Goal: Transaction & Acquisition: Book appointment/travel/reservation

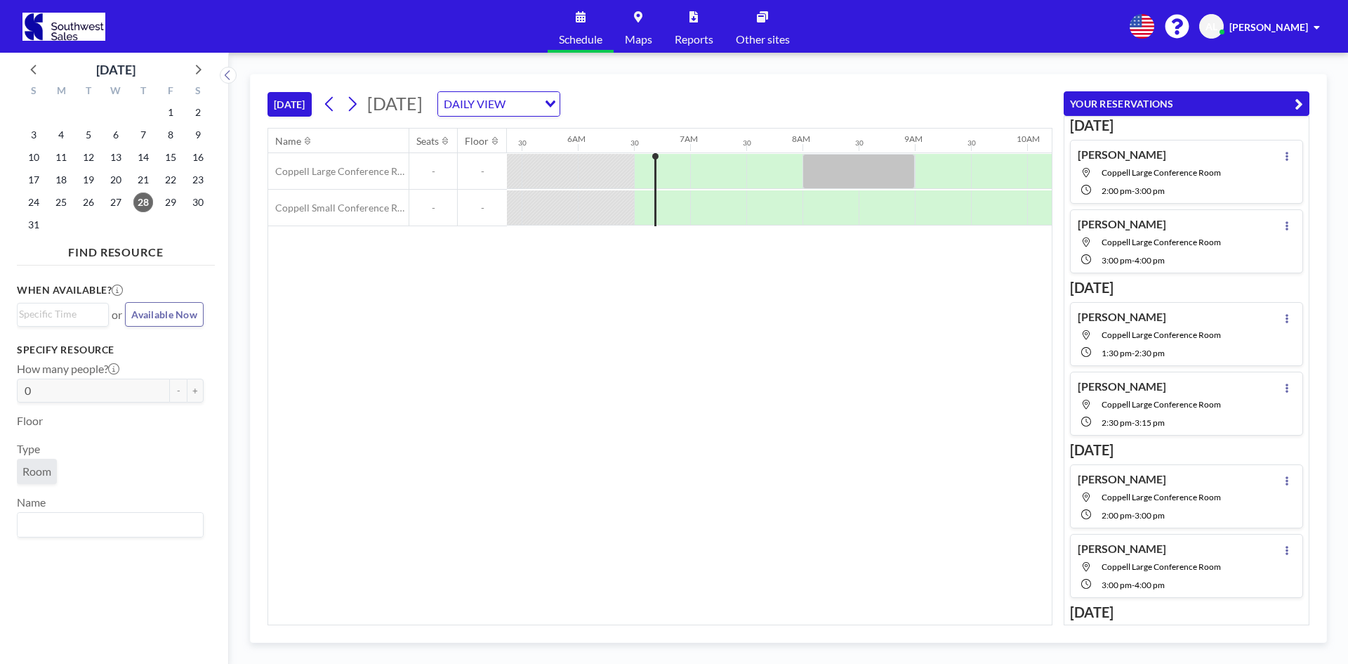
scroll to position [0, 674]
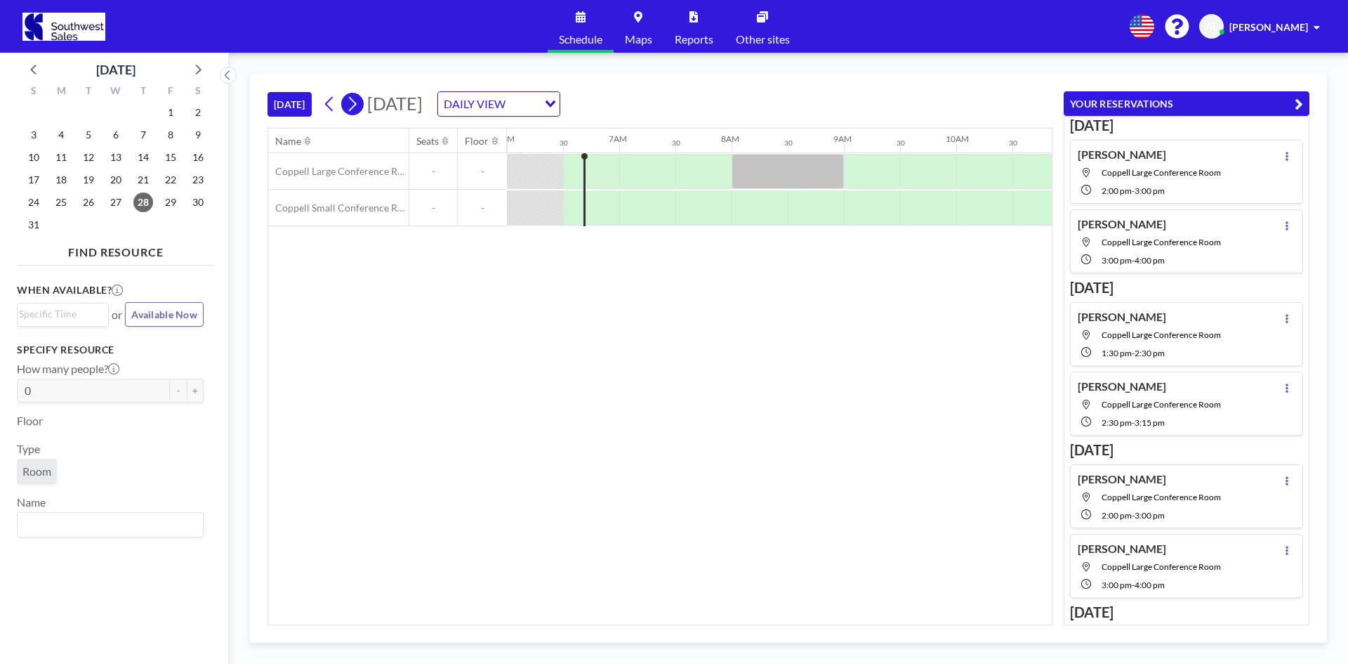
click at [357, 109] on icon at bounding box center [351, 103] width 13 height 21
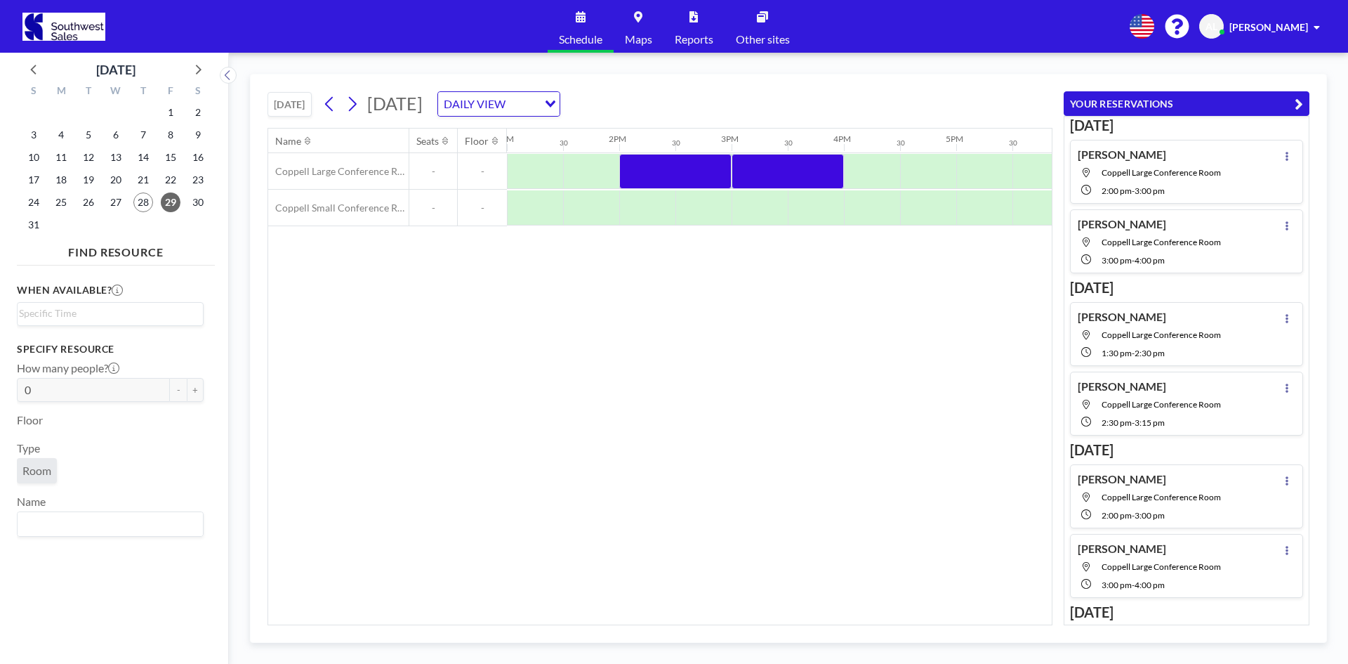
scroll to position [0, 1458]
drag, startPoint x: 650, startPoint y: 178, endPoint x: 619, endPoint y: 178, distance: 30.2
click at [612, 178] on div at bounding box center [397, 171] width 2697 height 37
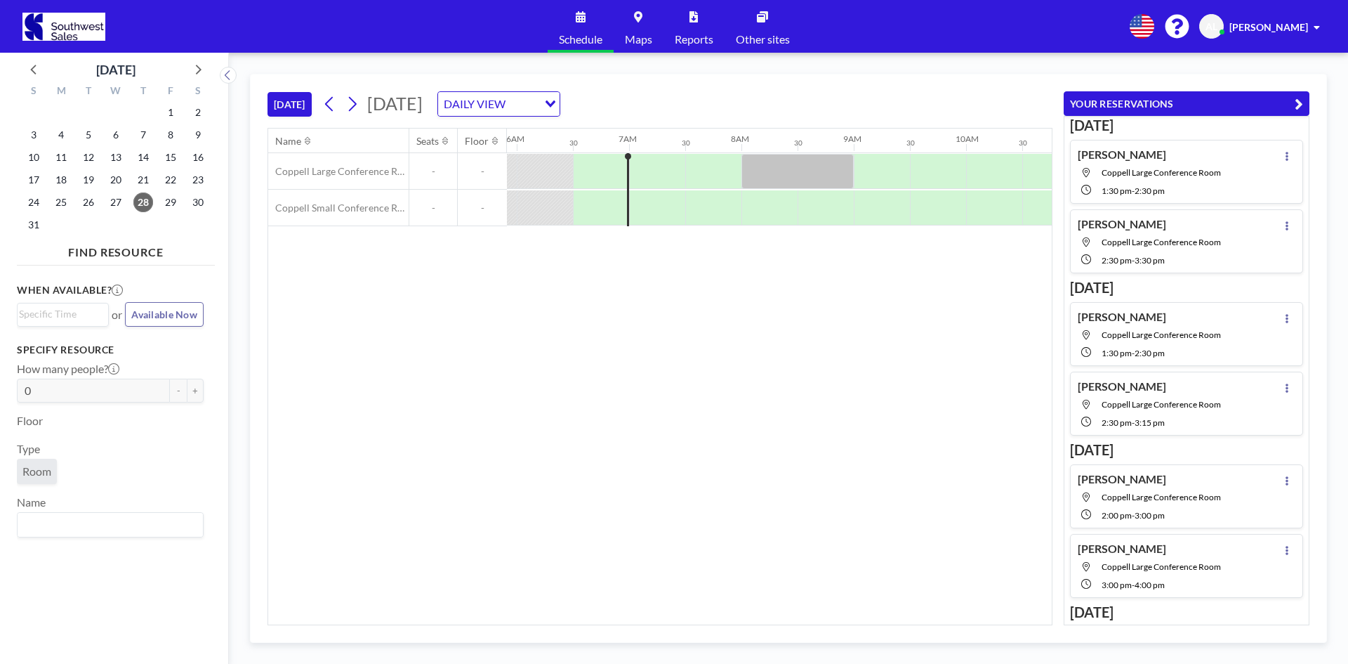
scroll to position [0, 674]
click at [355, 100] on icon at bounding box center [353, 104] width 8 height 15
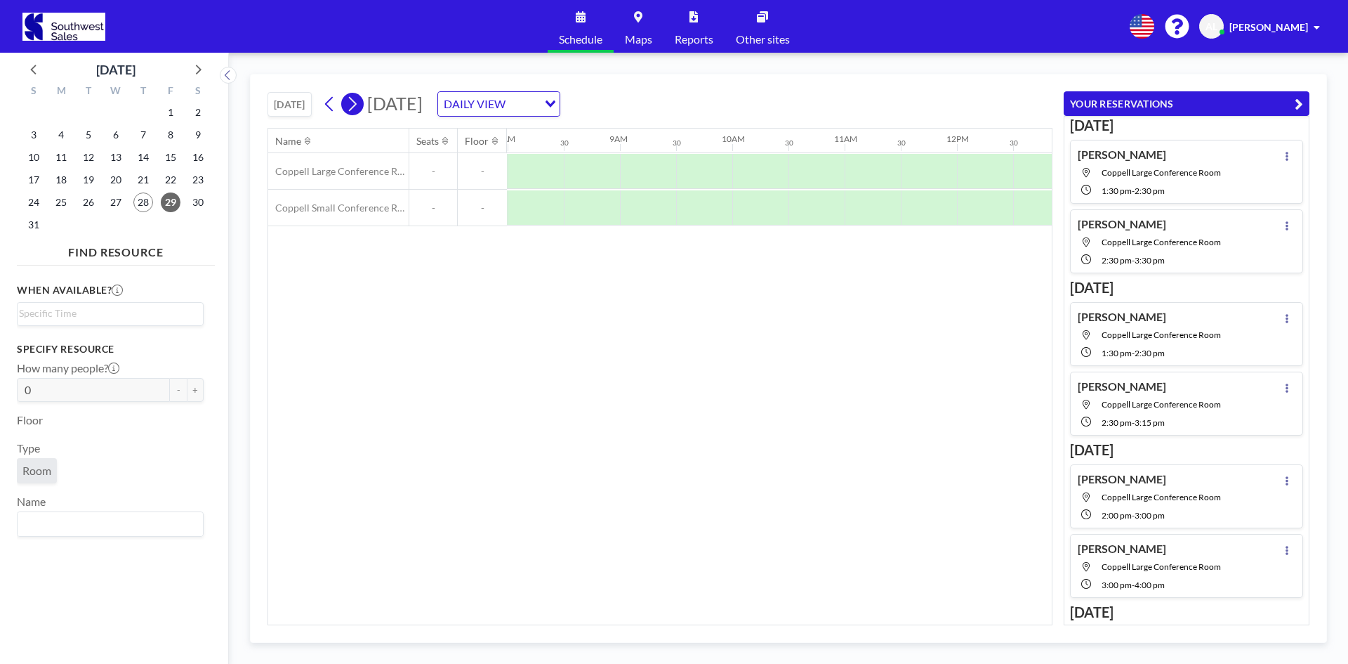
scroll to position [0, 899]
click at [355, 100] on icon at bounding box center [353, 104] width 8 height 15
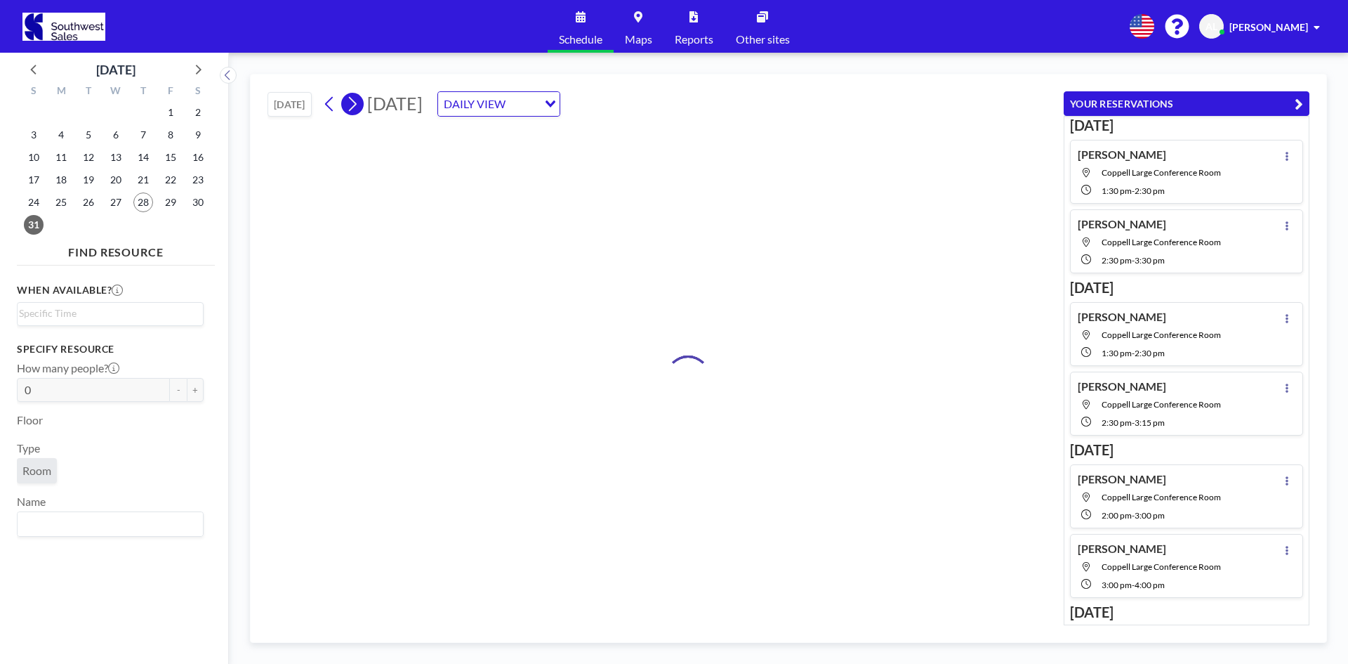
click at [355, 100] on icon at bounding box center [353, 104] width 8 height 15
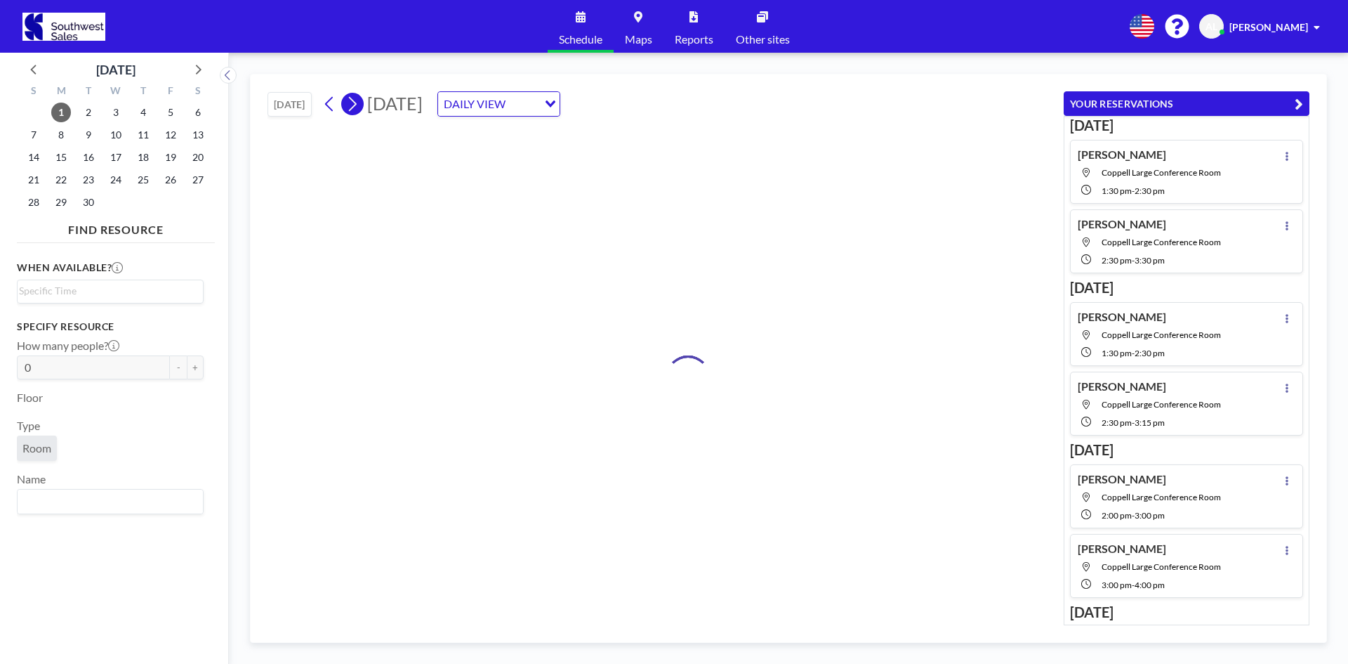
click at [355, 100] on icon at bounding box center [353, 104] width 8 height 15
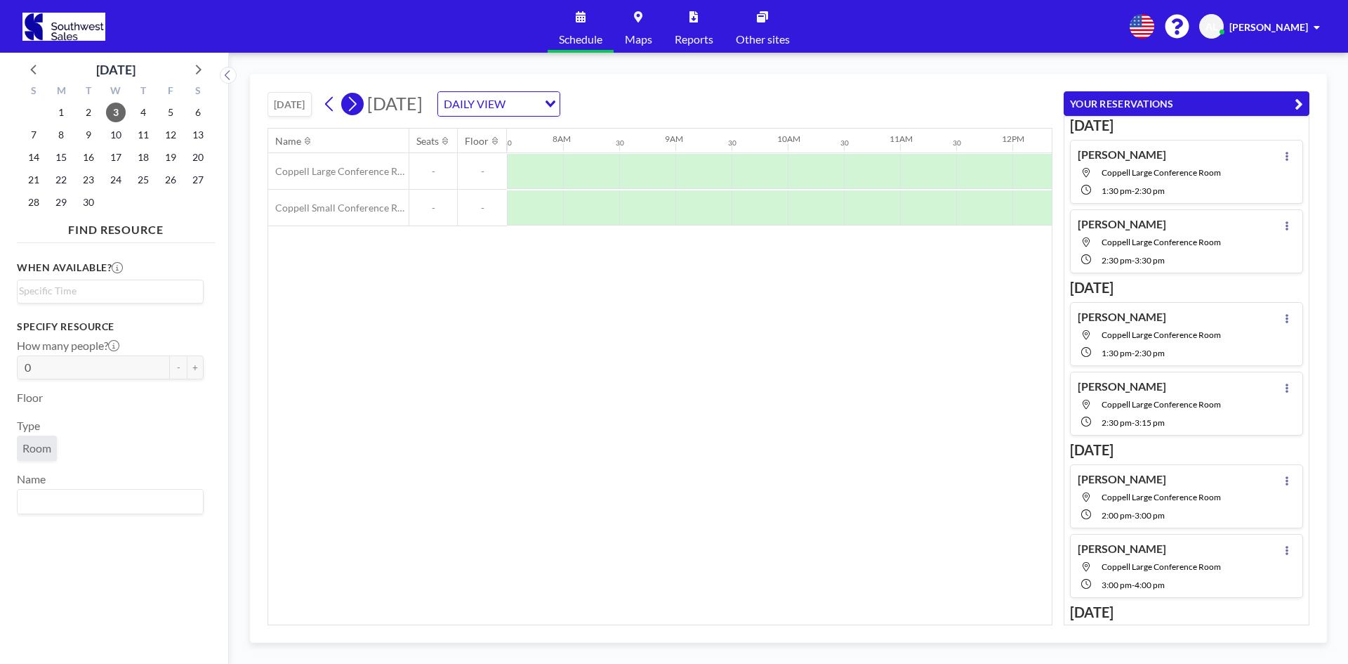
click at [355, 100] on icon at bounding box center [353, 104] width 8 height 15
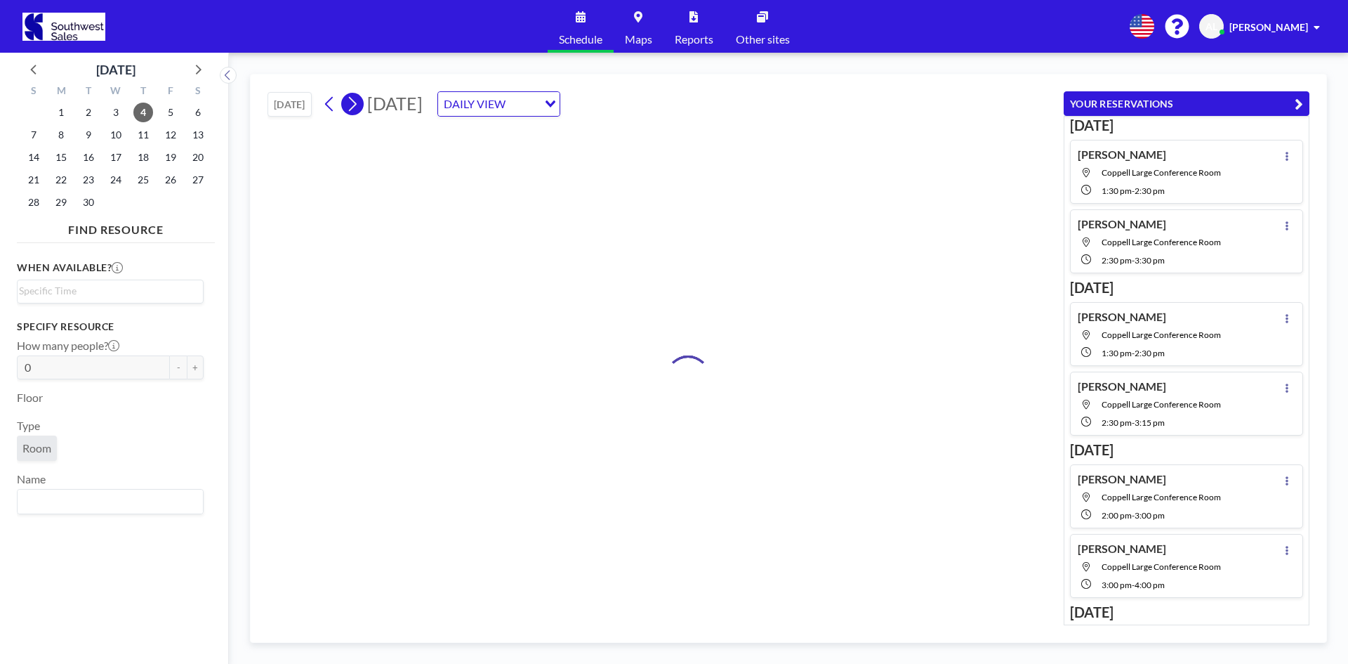
click at [355, 100] on icon at bounding box center [353, 104] width 8 height 15
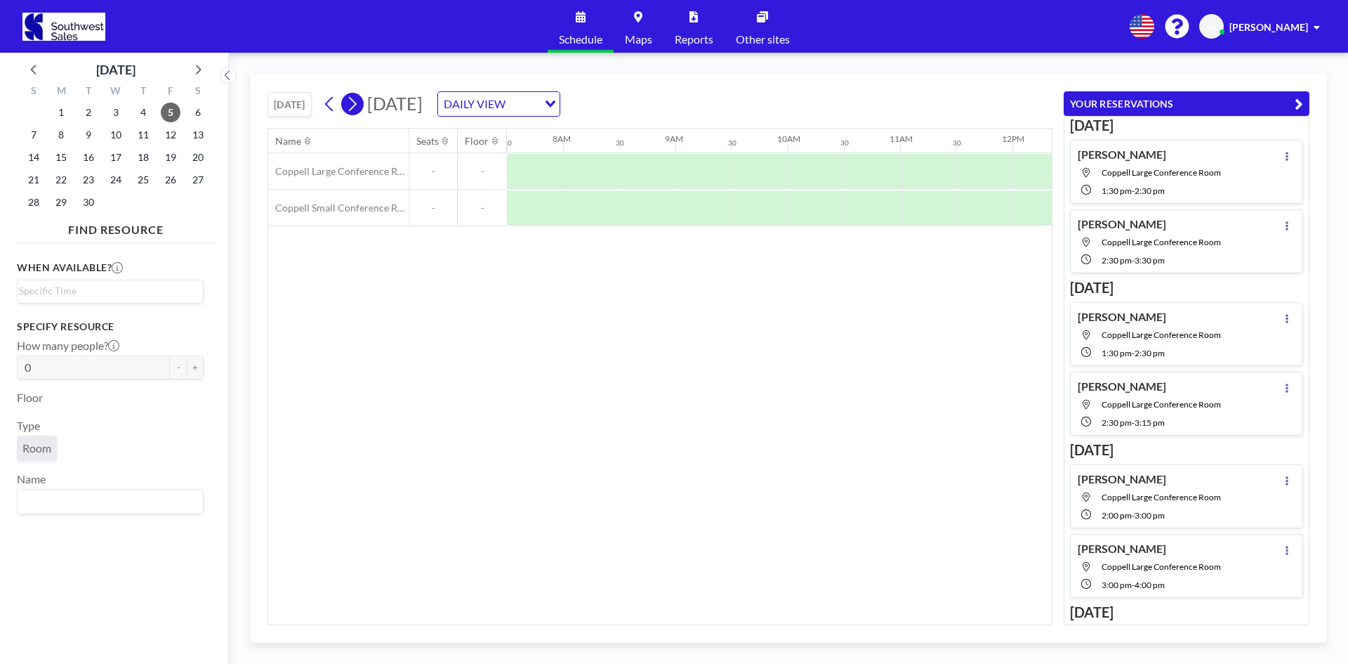
click at [355, 100] on icon at bounding box center [353, 104] width 8 height 15
click at [350, 104] on icon at bounding box center [351, 103] width 13 height 21
click at [66, 183] on span "22" at bounding box center [61, 180] width 20 height 20
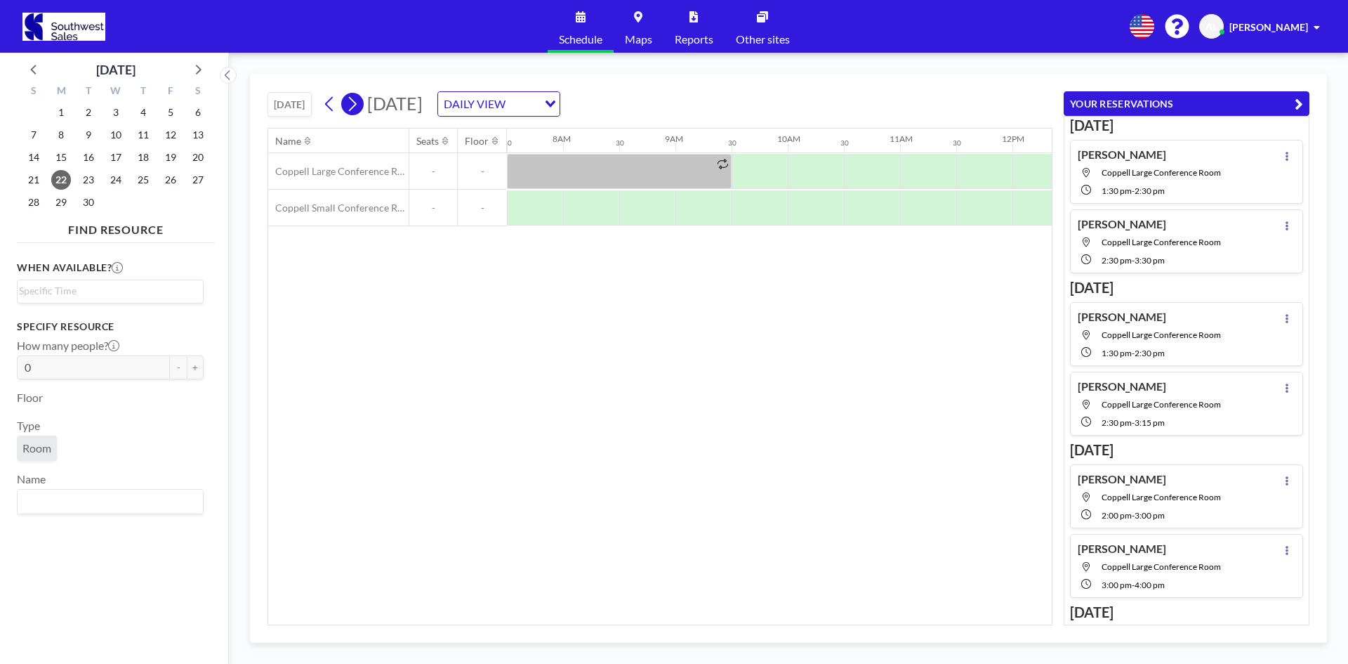
click at [353, 105] on icon at bounding box center [351, 103] width 13 height 21
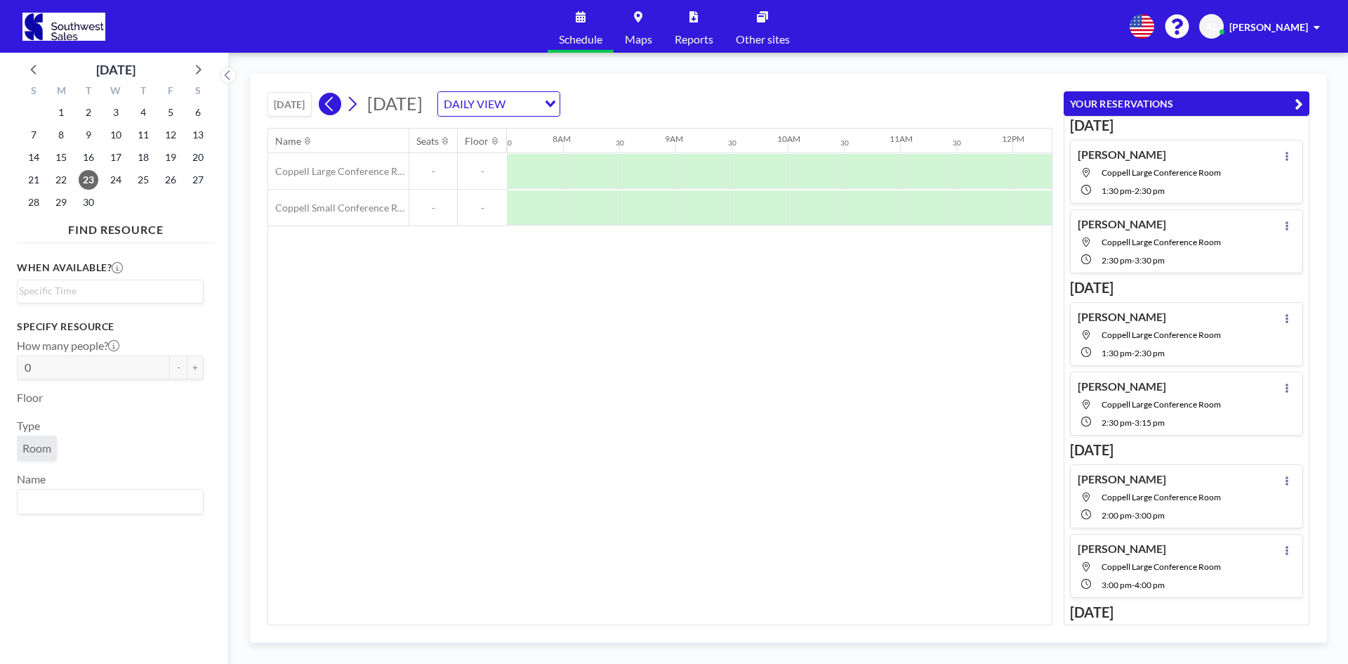
click at [334, 107] on icon at bounding box center [329, 103] width 13 height 21
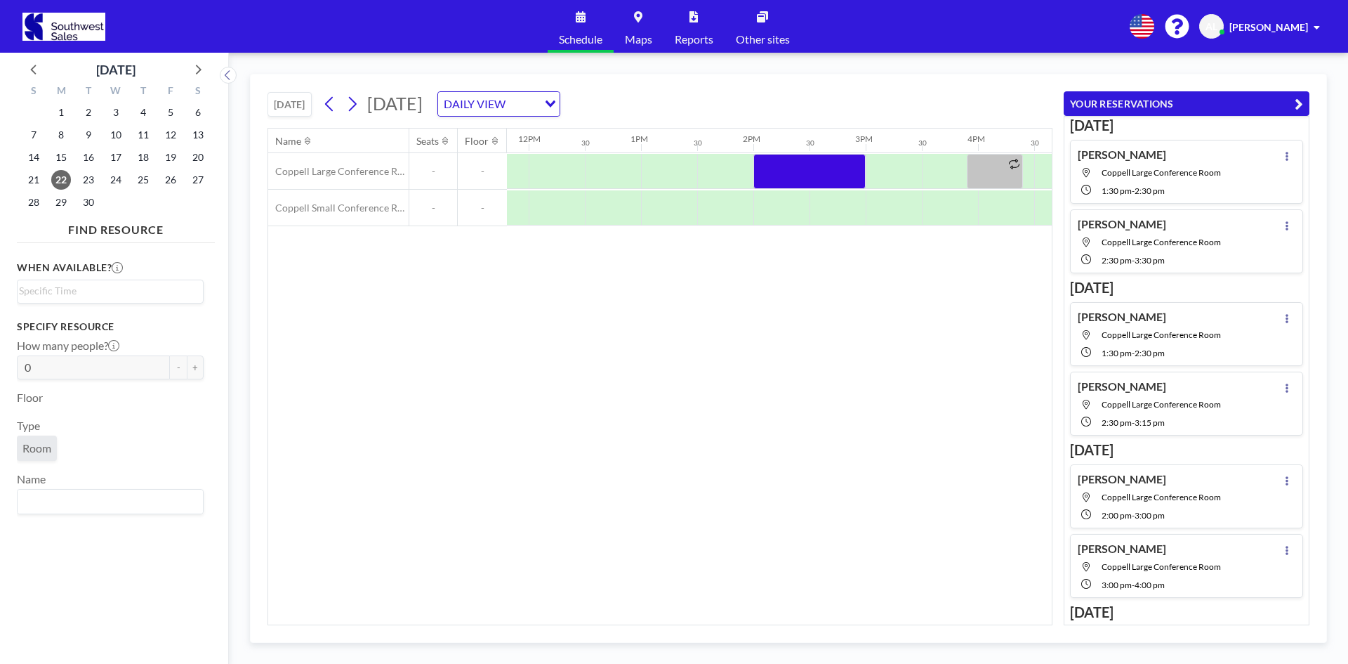
scroll to position [0, 1397]
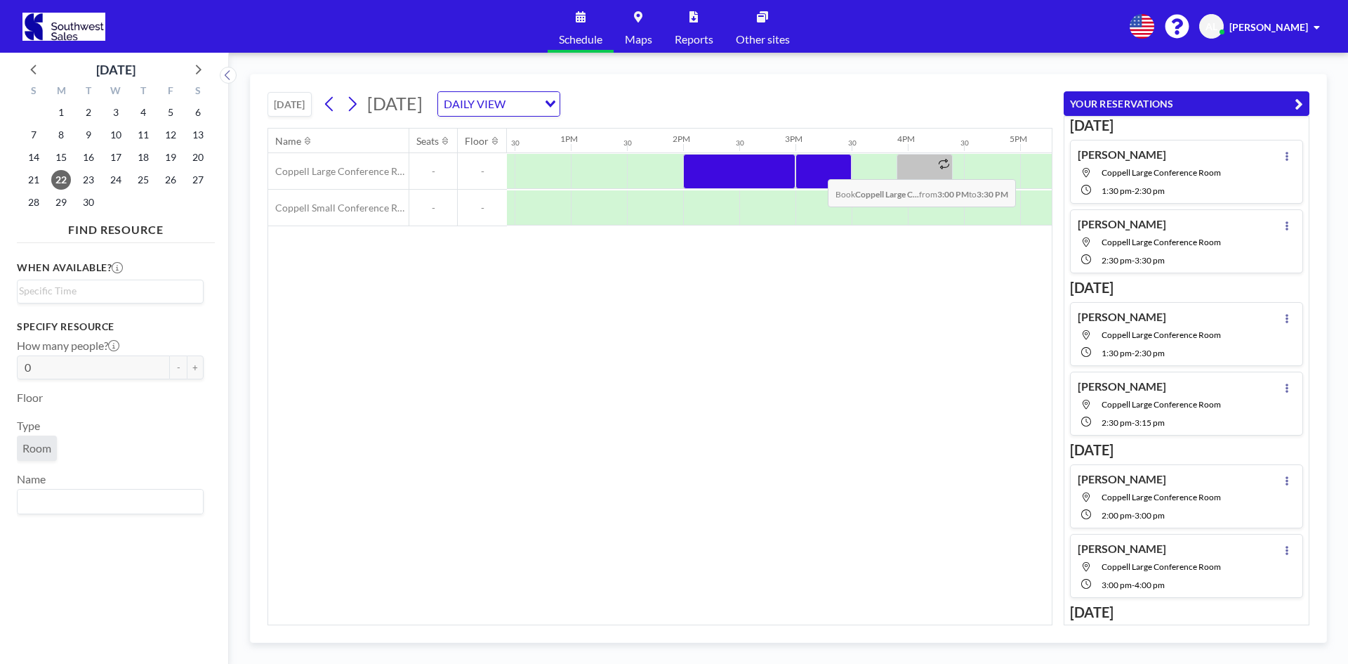
click at [817, 169] on div at bounding box center [824, 171] width 56 height 35
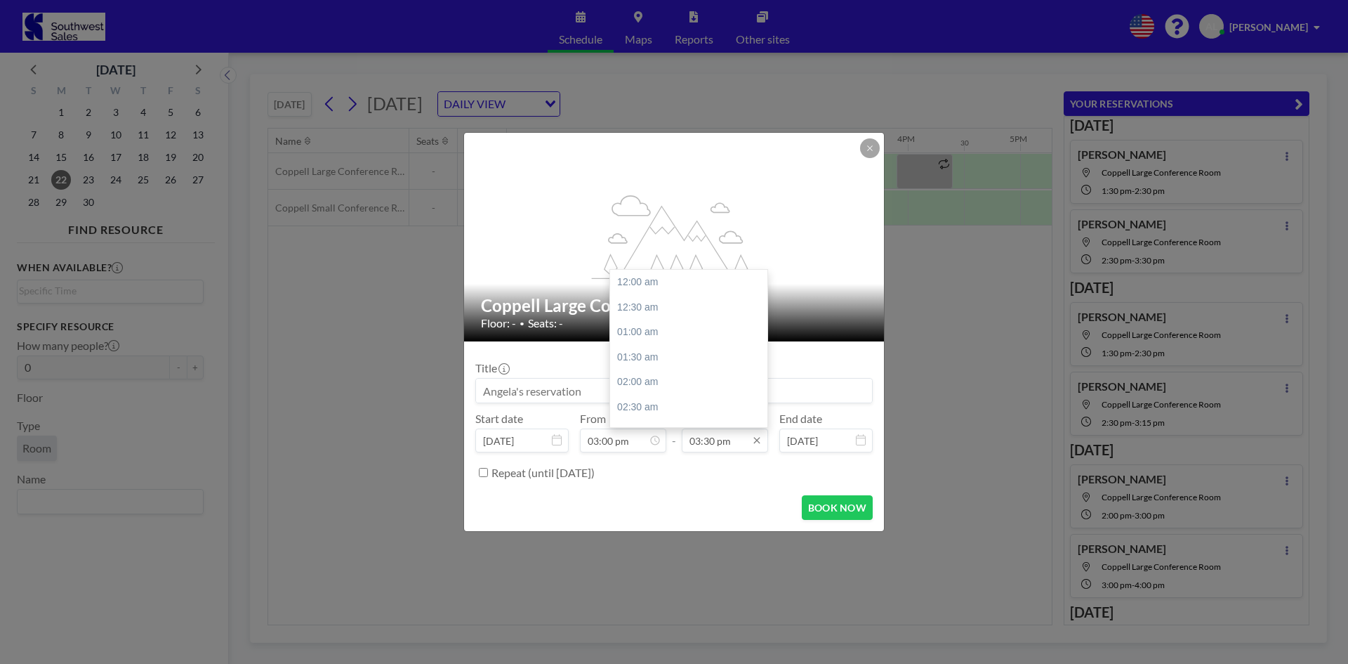
scroll to position [775, 0]
click at [757, 444] on icon at bounding box center [756, 440] width 11 height 11
click at [659, 304] on div "04:00 pm" at bounding box center [692, 307] width 164 height 25
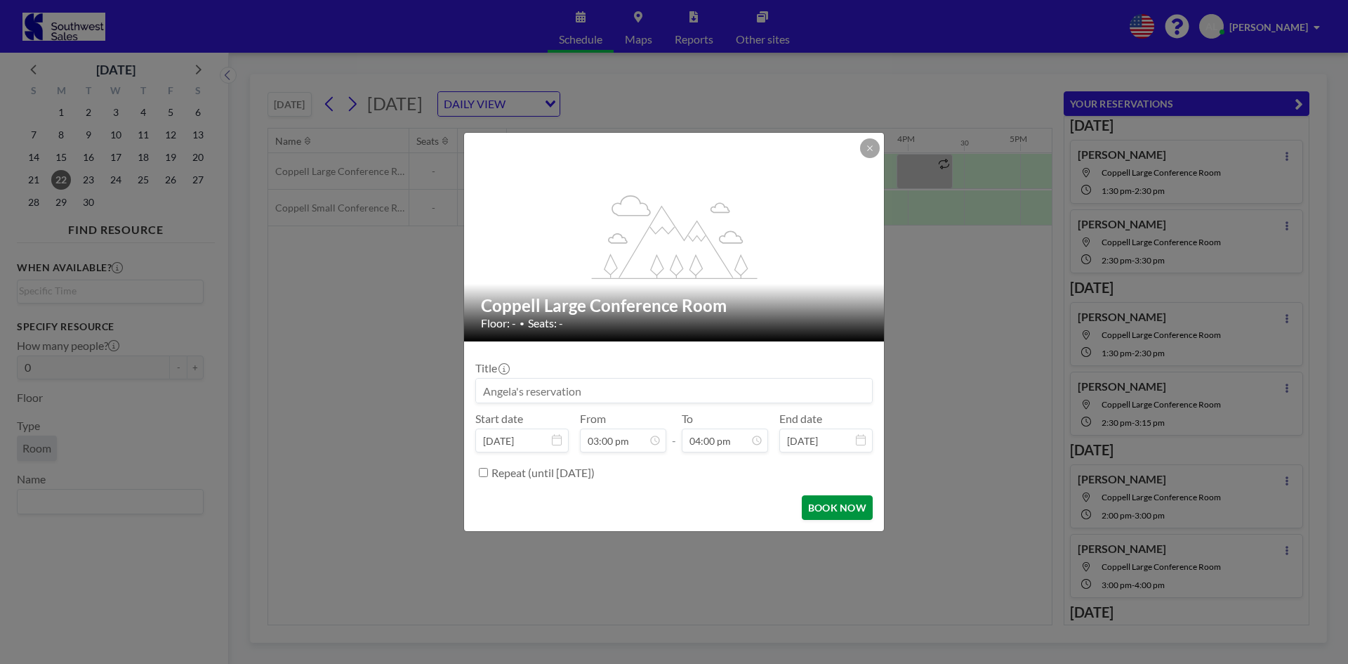
scroll to position [800, 0]
click at [834, 509] on button "BOOK NOW" at bounding box center [837, 507] width 71 height 25
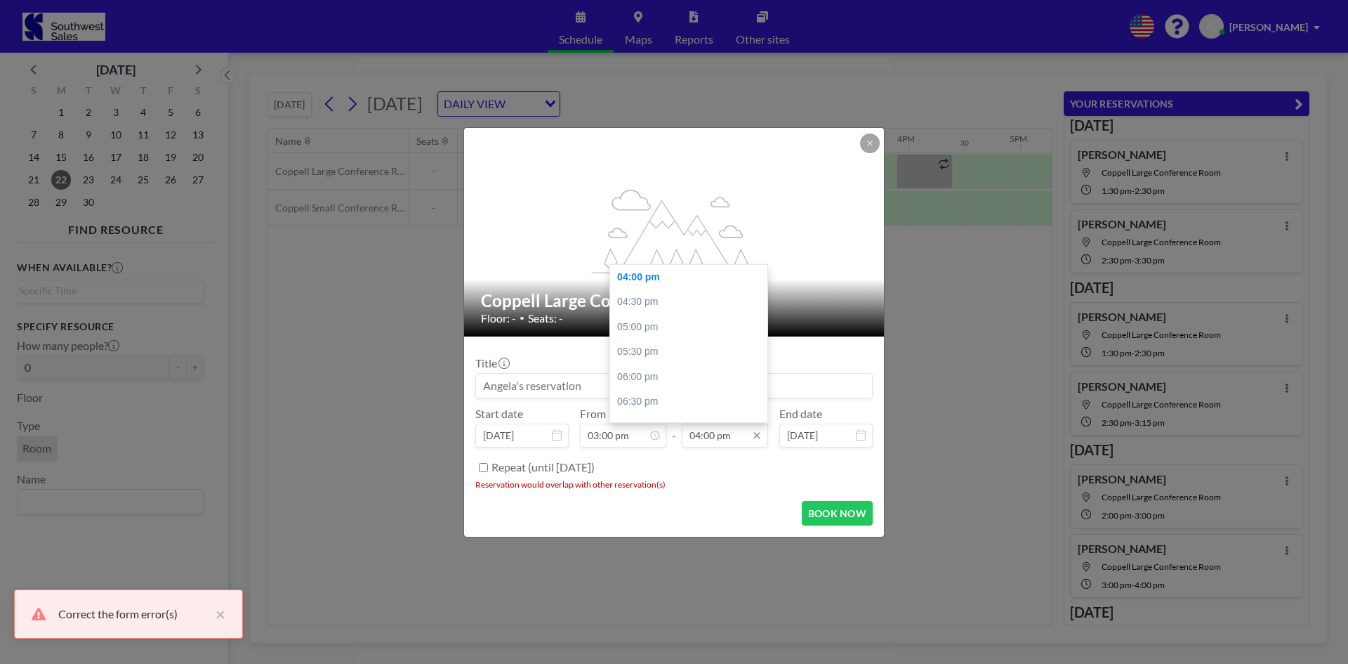
click at [750, 443] on input "04:00 pm" at bounding box center [725, 435] width 86 height 24
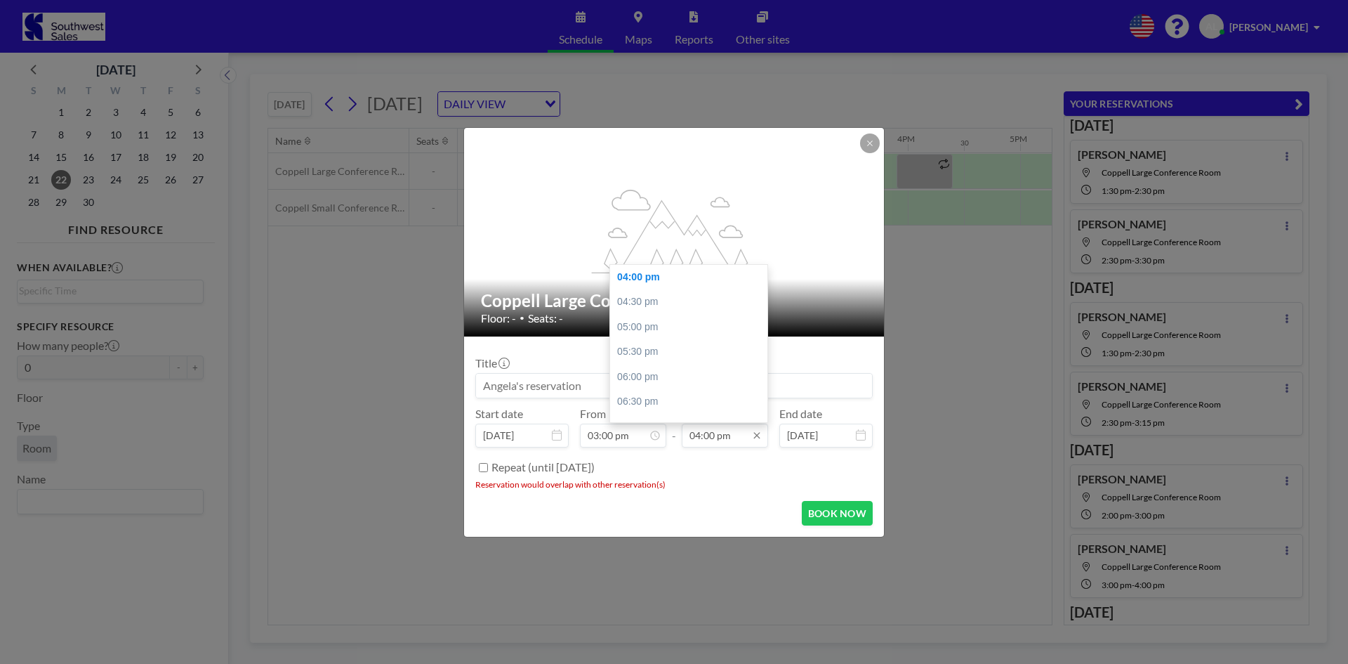
drag, startPoint x: 714, startPoint y: 435, endPoint x: 706, endPoint y: 435, distance: 8.5
click at [706, 435] on input "04:00 pm" at bounding box center [725, 435] width 86 height 24
click at [699, 437] on input "04:00 pm" at bounding box center [725, 435] width 86 height 24
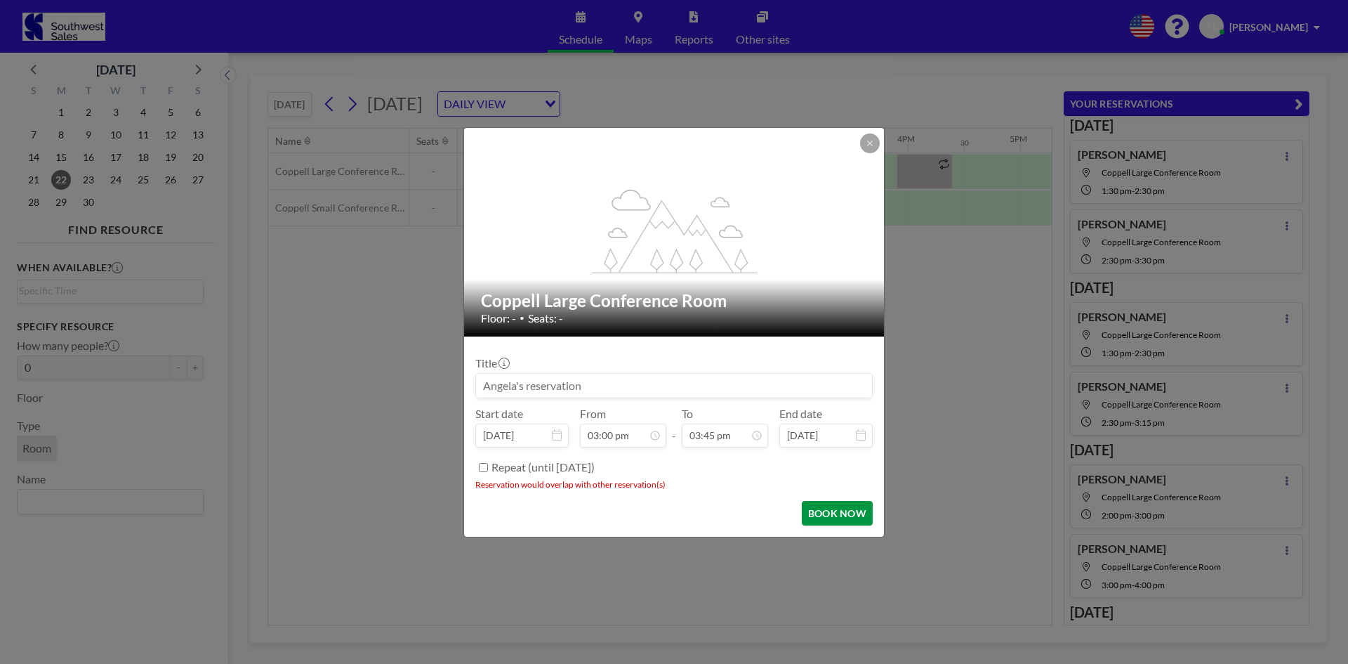
type input "03:45 pm"
click at [843, 515] on button "BOOK NOW" at bounding box center [837, 513] width 71 height 25
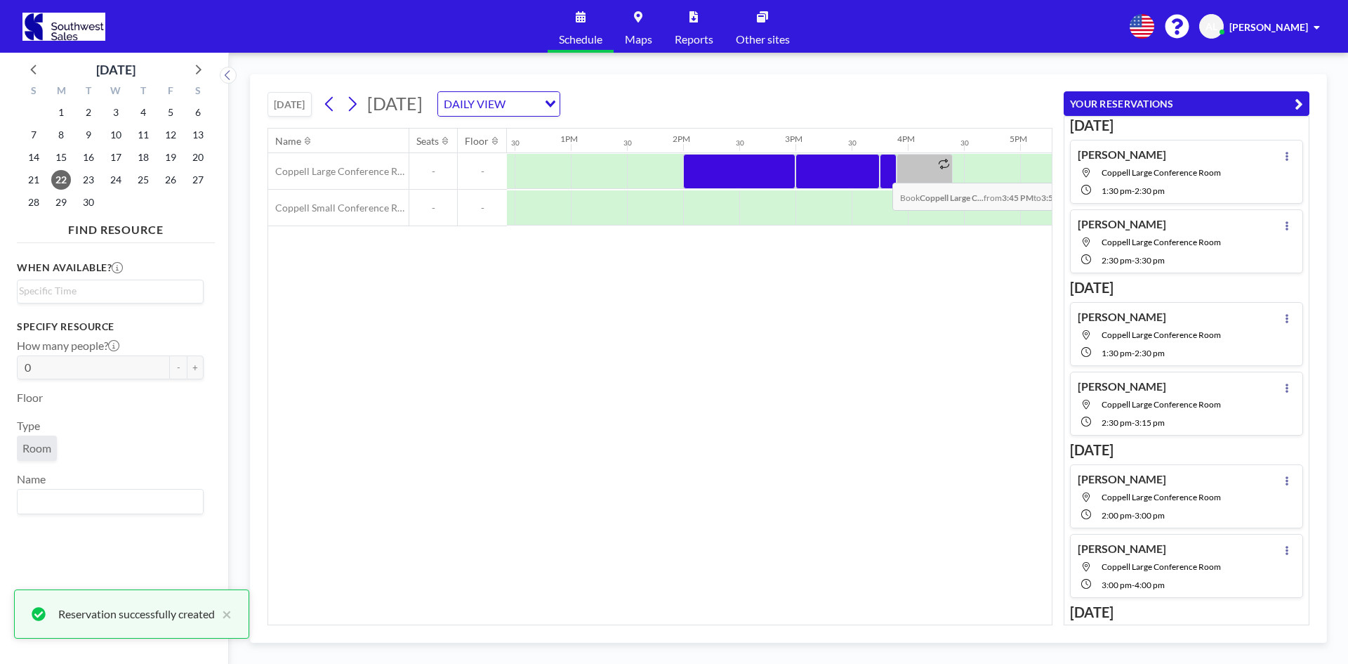
click at [881, 172] on div at bounding box center [888, 171] width 17 height 35
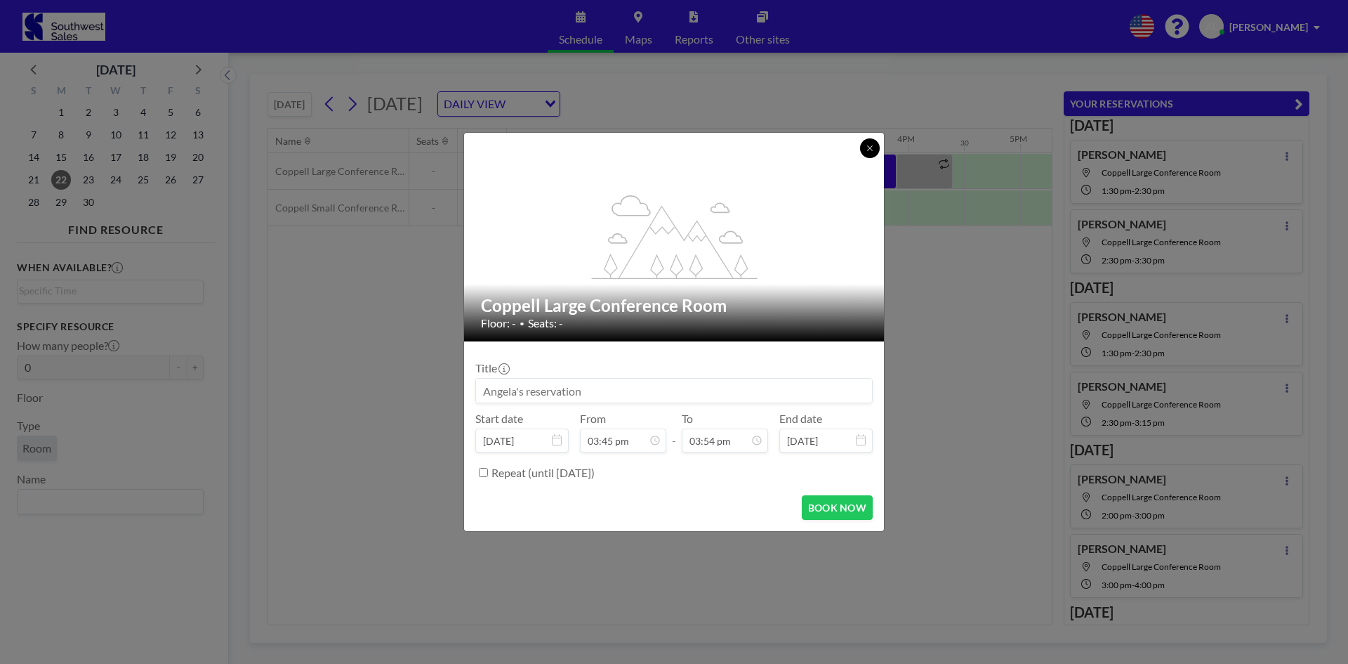
click at [869, 155] on button at bounding box center [870, 148] width 20 height 20
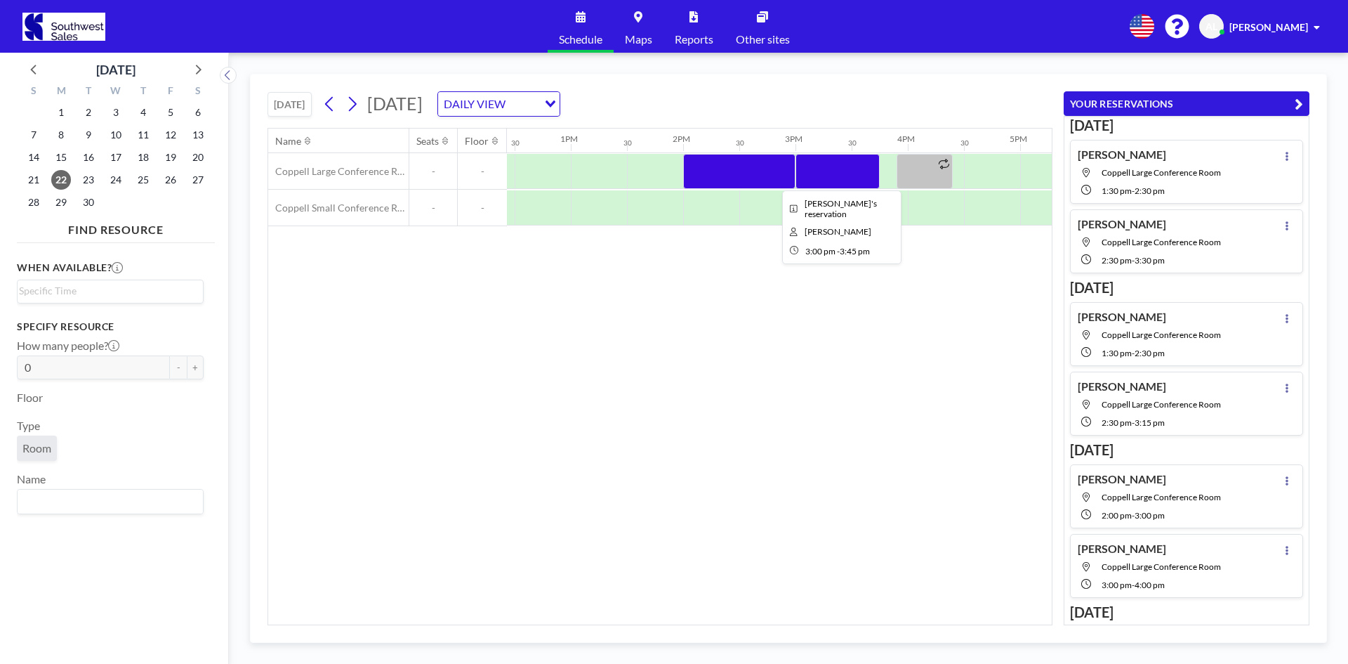
click at [876, 174] on div at bounding box center [838, 171] width 84 height 35
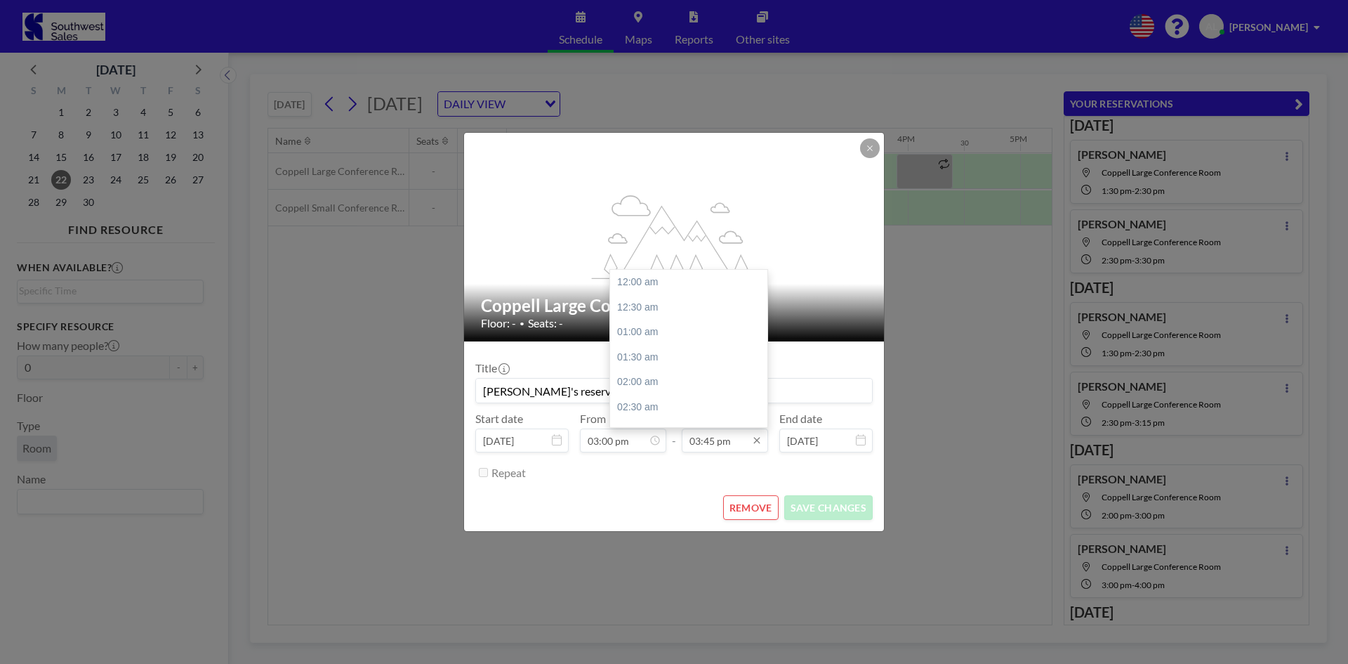
drag, startPoint x: 715, startPoint y: 440, endPoint x: 706, endPoint y: 440, distance: 9.1
click at [706, 440] on input "03:45 pm" at bounding box center [725, 440] width 86 height 24
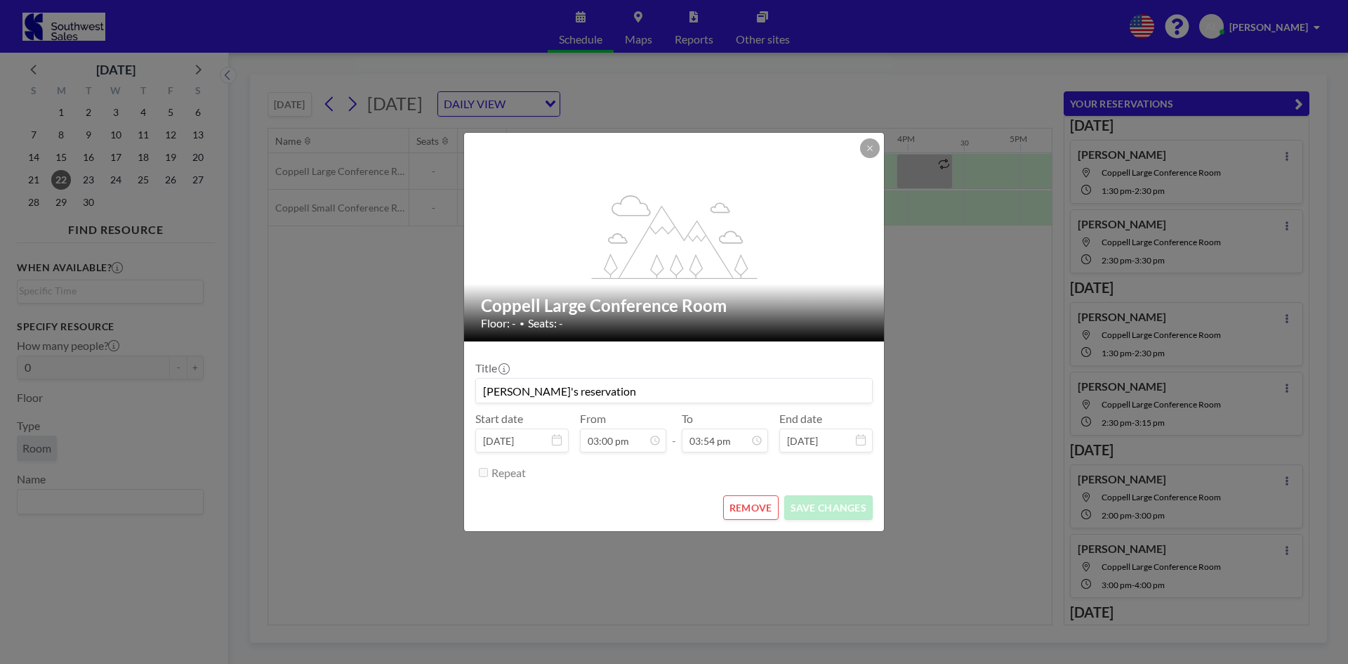
type input "03:54 pm"
click at [811, 509] on button "SAVE CHANGES" at bounding box center [828, 507] width 88 height 25
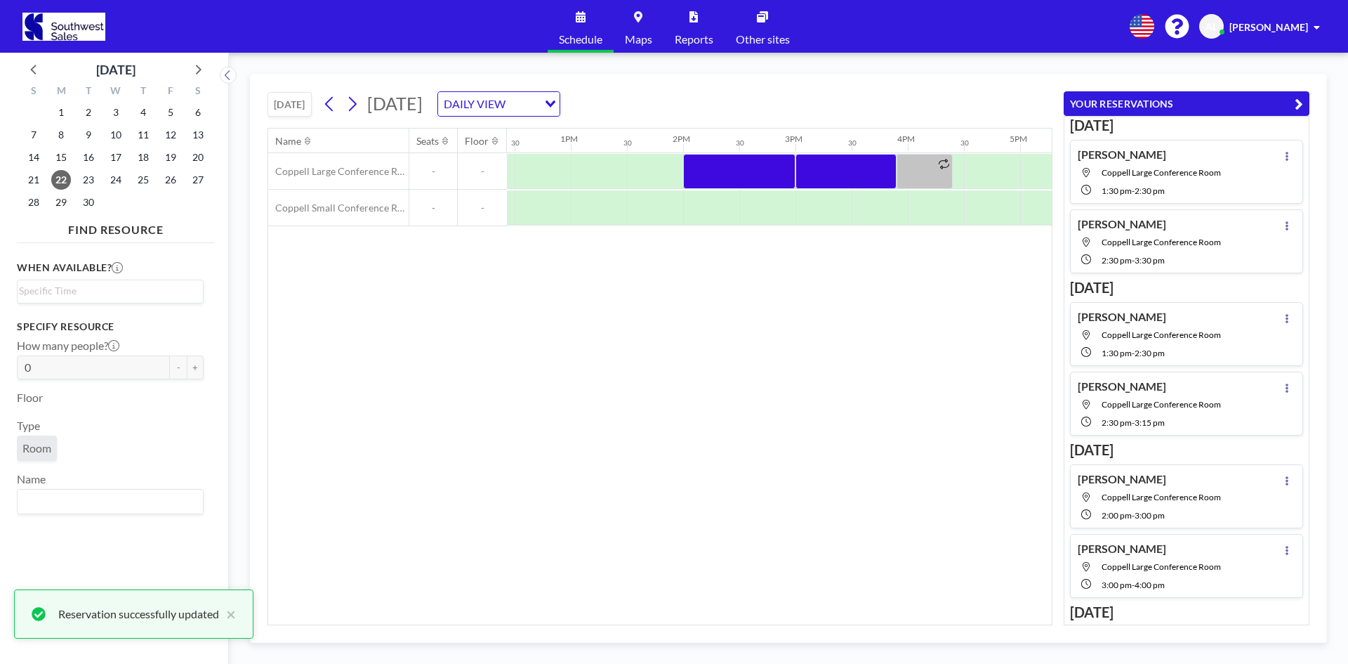
click at [640, 466] on div "Name Seats Floor 12AM 30 1AM 30 2AM 30 3AM 30 4AM 30 5AM 30 6AM 30 7AM 30 8AM 3…" at bounding box center [660, 377] width 784 height 496
